Goal: Transaction & Acquisition: Download file/media

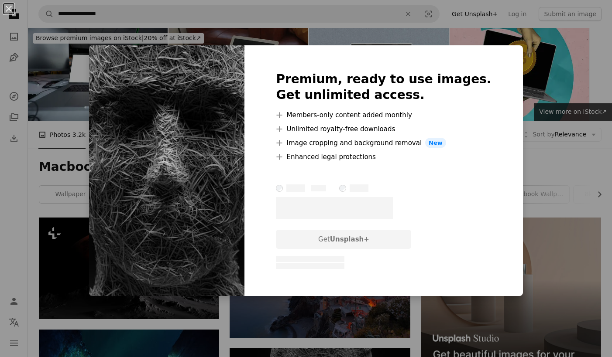
scroll to position [48, 0]
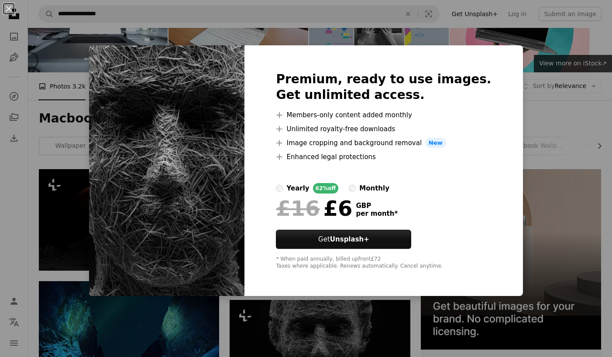
click at [330, 307] on div "An X shape Premium, ready to use images. Get unlimited access. A plus sign Memb…" at bounding box center [306, 178] width 612 height 357
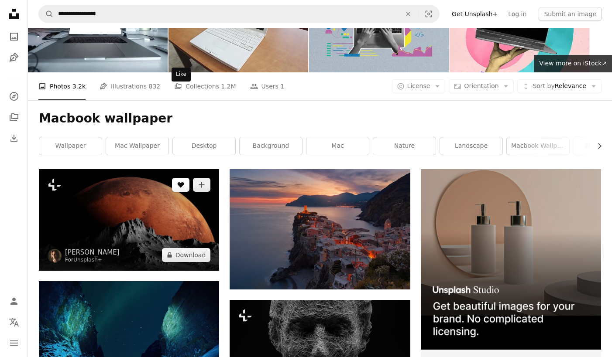
scroll to position [0, 0]
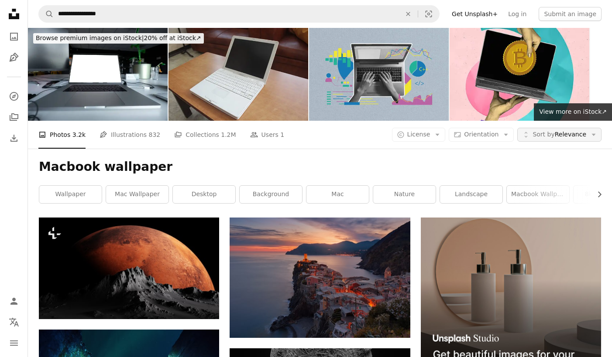
click at [580, 131] on span "Sort by Relevance" at bounding box center [560, 135] width 54 height 9
click at [428, 131] on span "License" at bounding box center [418, 134] width 23 height 7
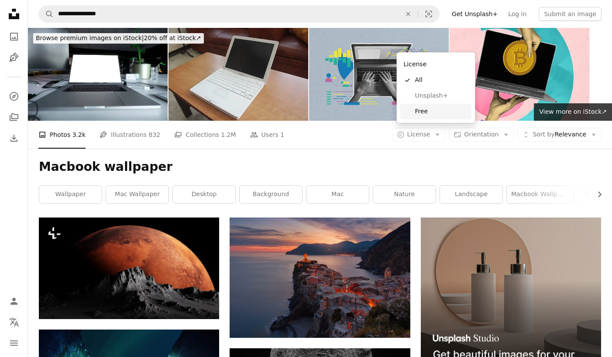
click at [435, 109] on span "Free" at bounding box center [441, 111] width 53 height 9
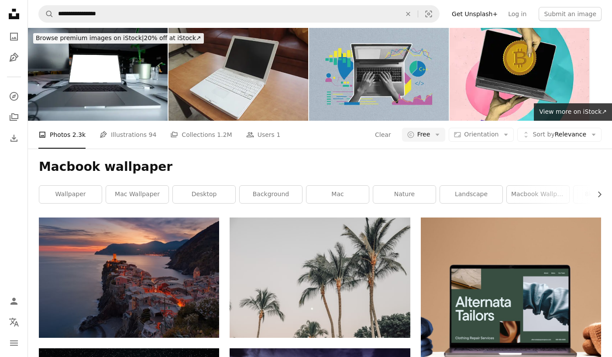
click at [358, 159] on h1 "Macbook wallpaper" at bounding box center [320, 167] width 562 height 16
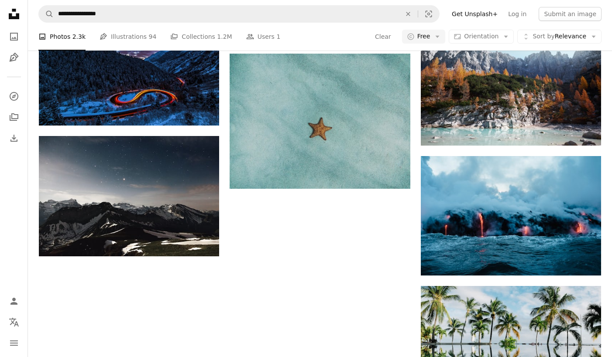
scroll to position [832, 0]
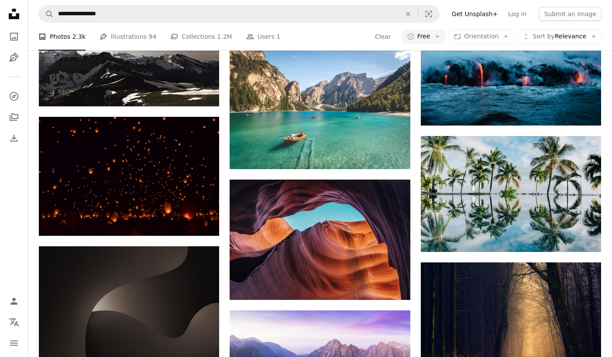
scroll to position [893, 0]
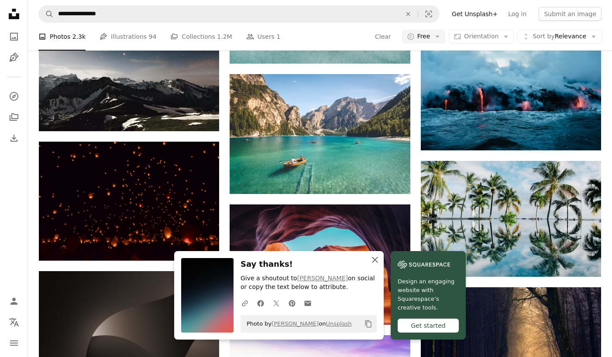
click at [378, 259] on icon "button" at bounding box center [375, 260] width 6 height 6
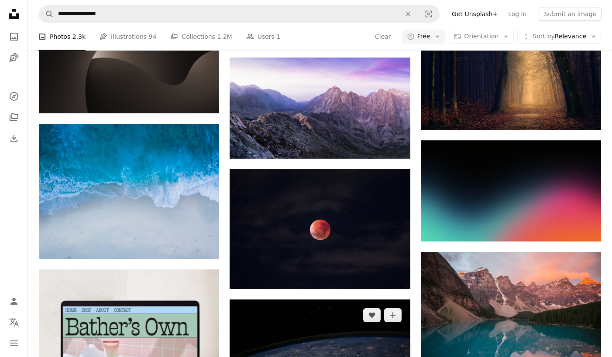
scroll to position [1230, 0]
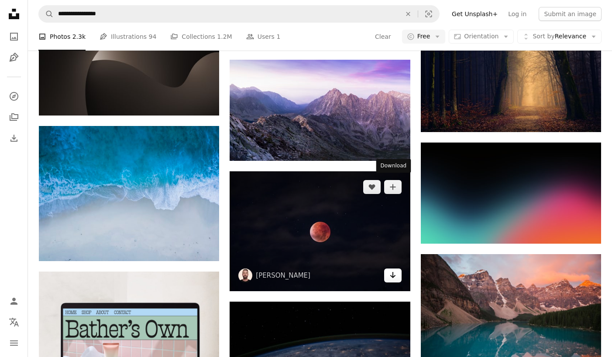
click at [395, 270] on icon "Arrow pointing down" at bounding box center [392, 275] width 7 height 10
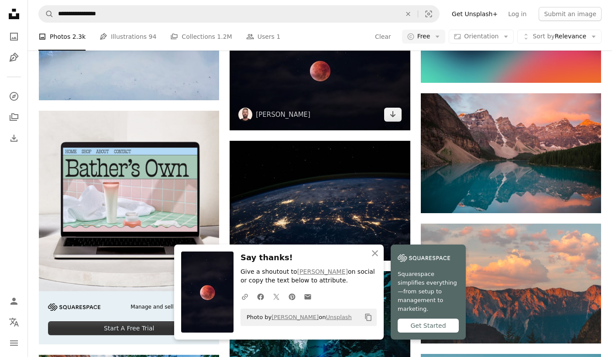
scroll to position [1460, 0]
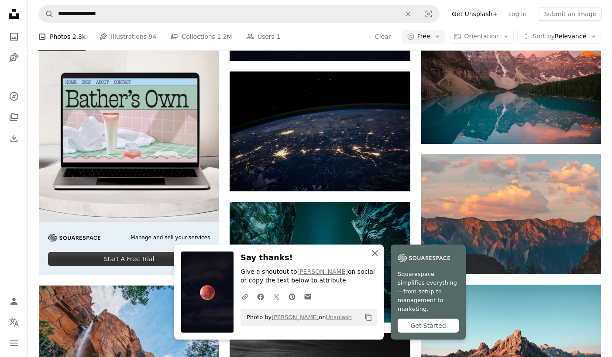
click at [380, 259] on icon "An X shape" at bounding box center [375, 253] width 10 height 10
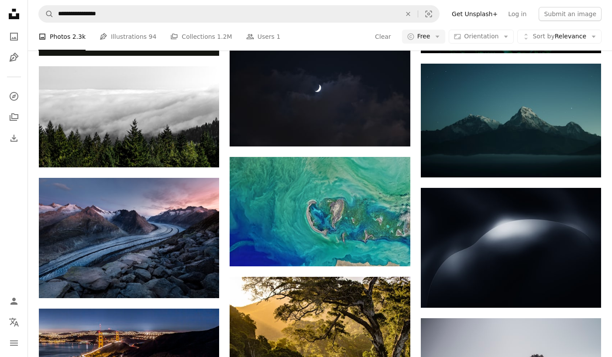
scroll to position [3379, 0]
